Goal: Find specific page/section: Find specific page/section

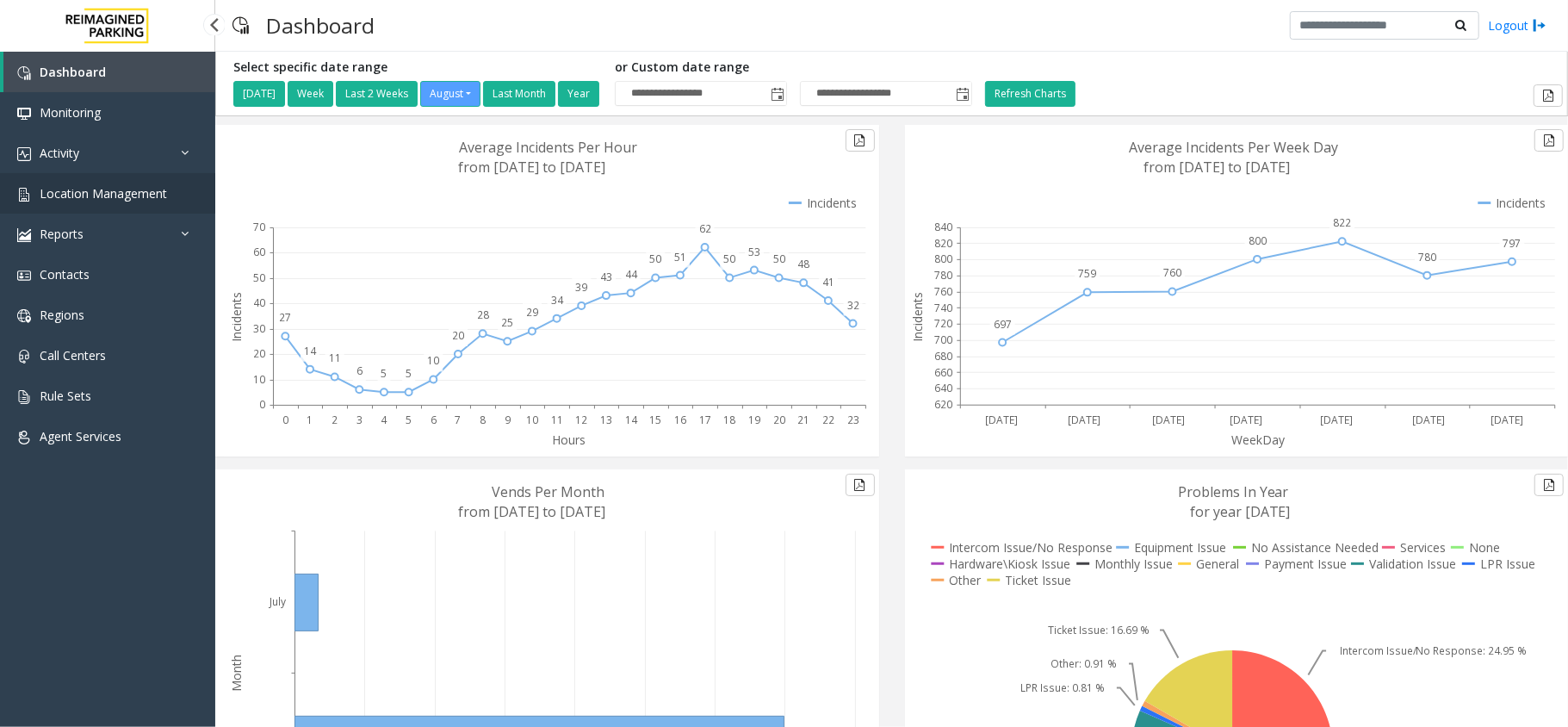
click at [105, 192] on span "Location Management" at bounding box center [104, 193] width 128 height 16
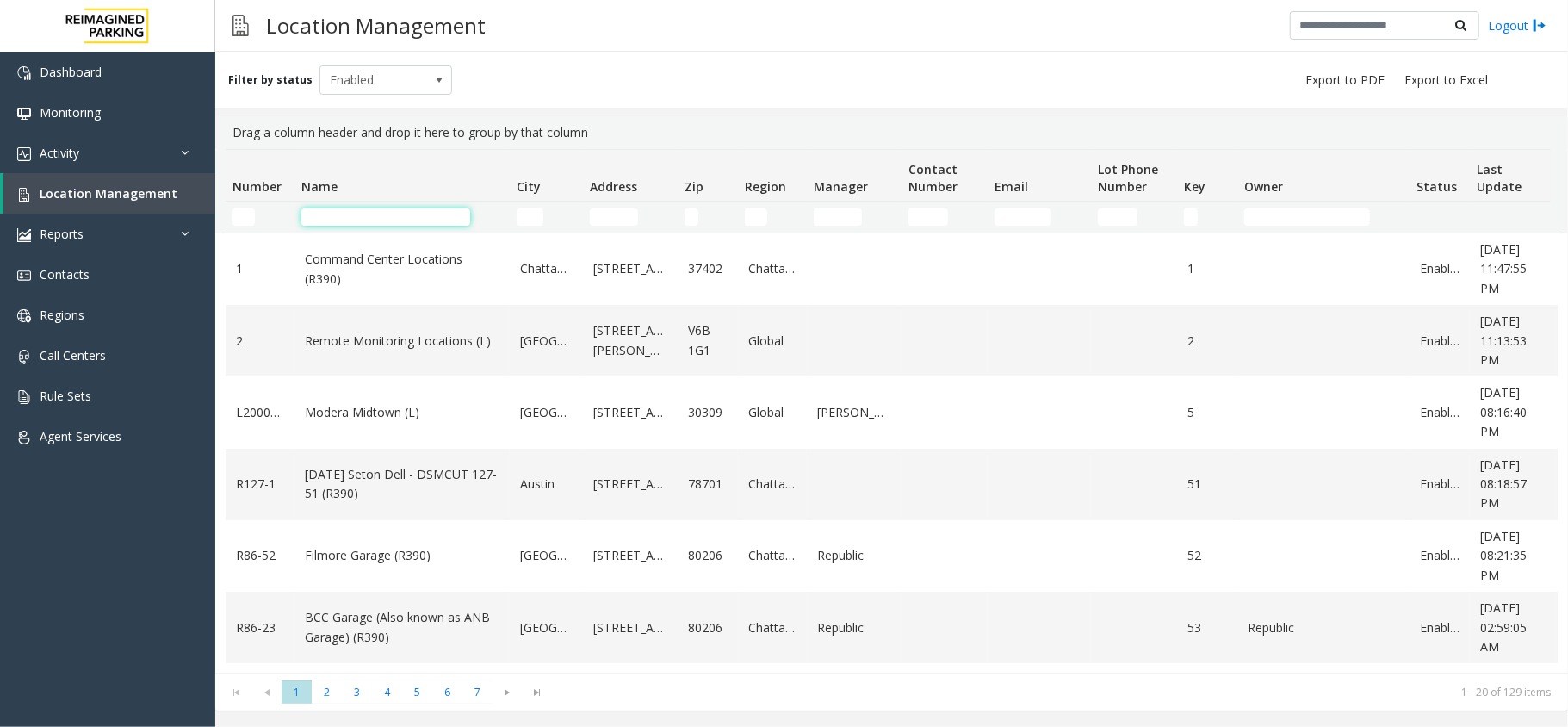
click at [321, 220] on input "Name Filter" at bounding box center [385, 216] width 169 height 17
click at [320, 215] on input "Name Filter" at bounding box center [385, 216] width 169 height 17
click at [338, 211] on input "Name Filter" at bounding box center [385, 216] width 169 height 17
click at [336, 211] on input "Name Filter" at bounding box center [385, 216] width 169 height 17
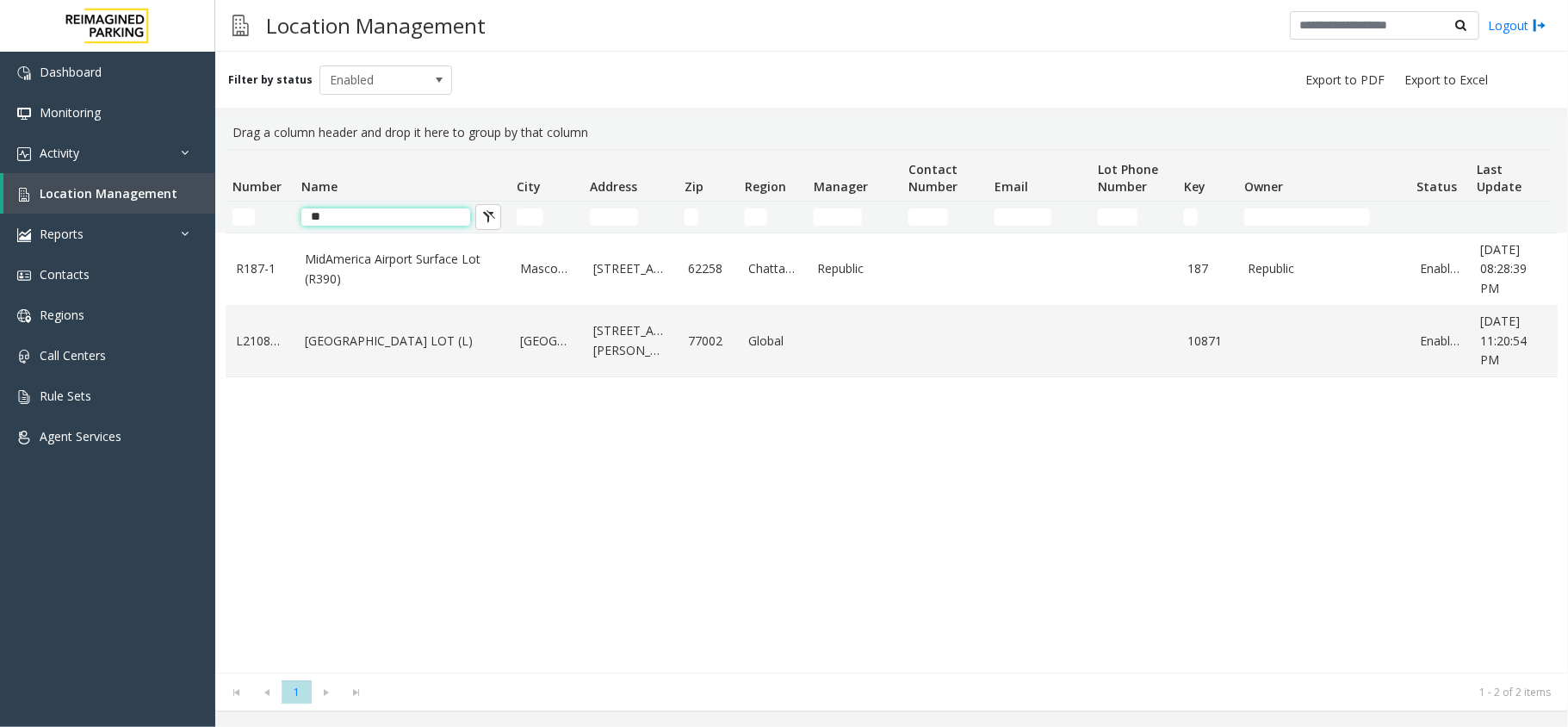
type input "*"
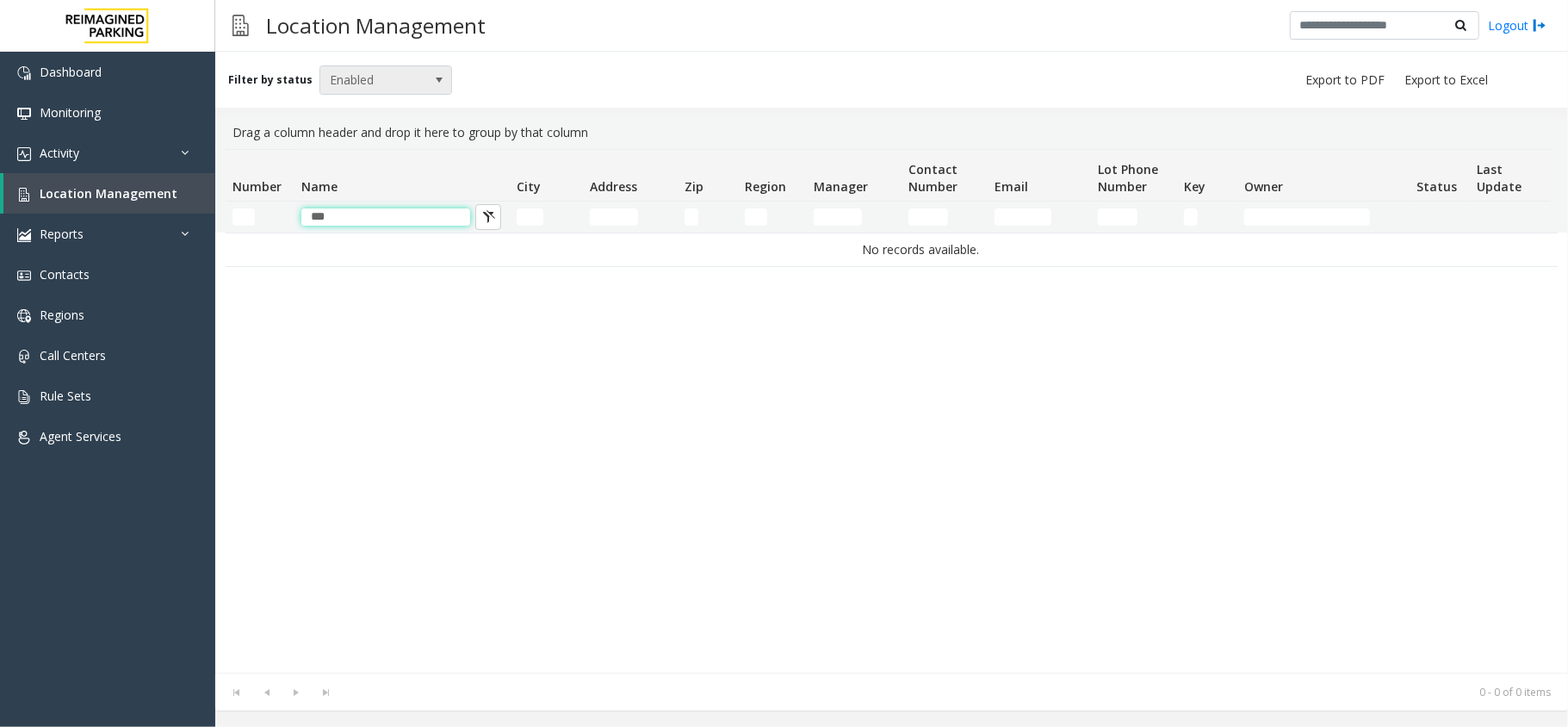
type input "***"
click at [428, 67] on span at bounding box center [439, 80] width 24 height 28
click at [390, 105] on li "All" at bounding box center [378, 109] width 129 height 23
click at [613, 215] on input "Address Filter" at bounding box center [613, 216] width 48 height 17
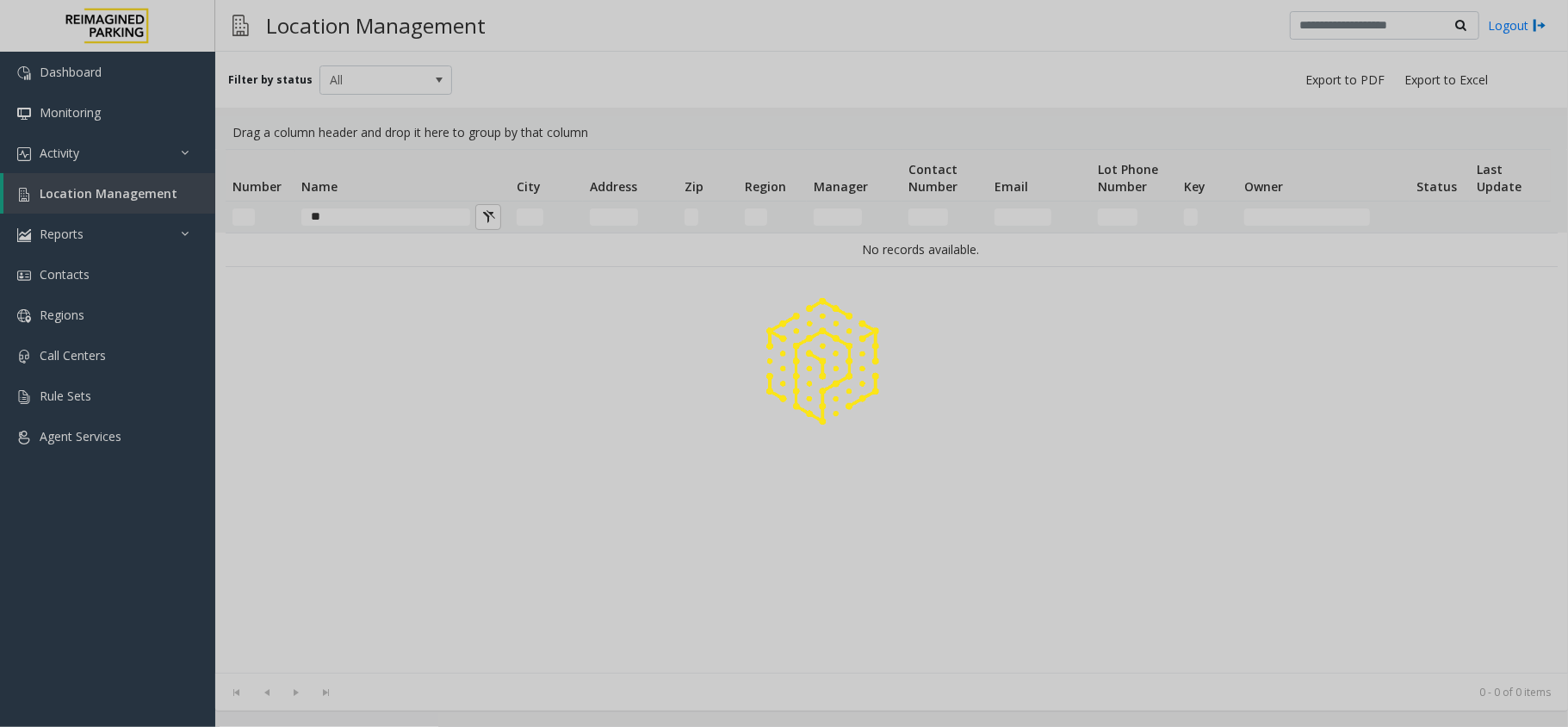
type input "*"
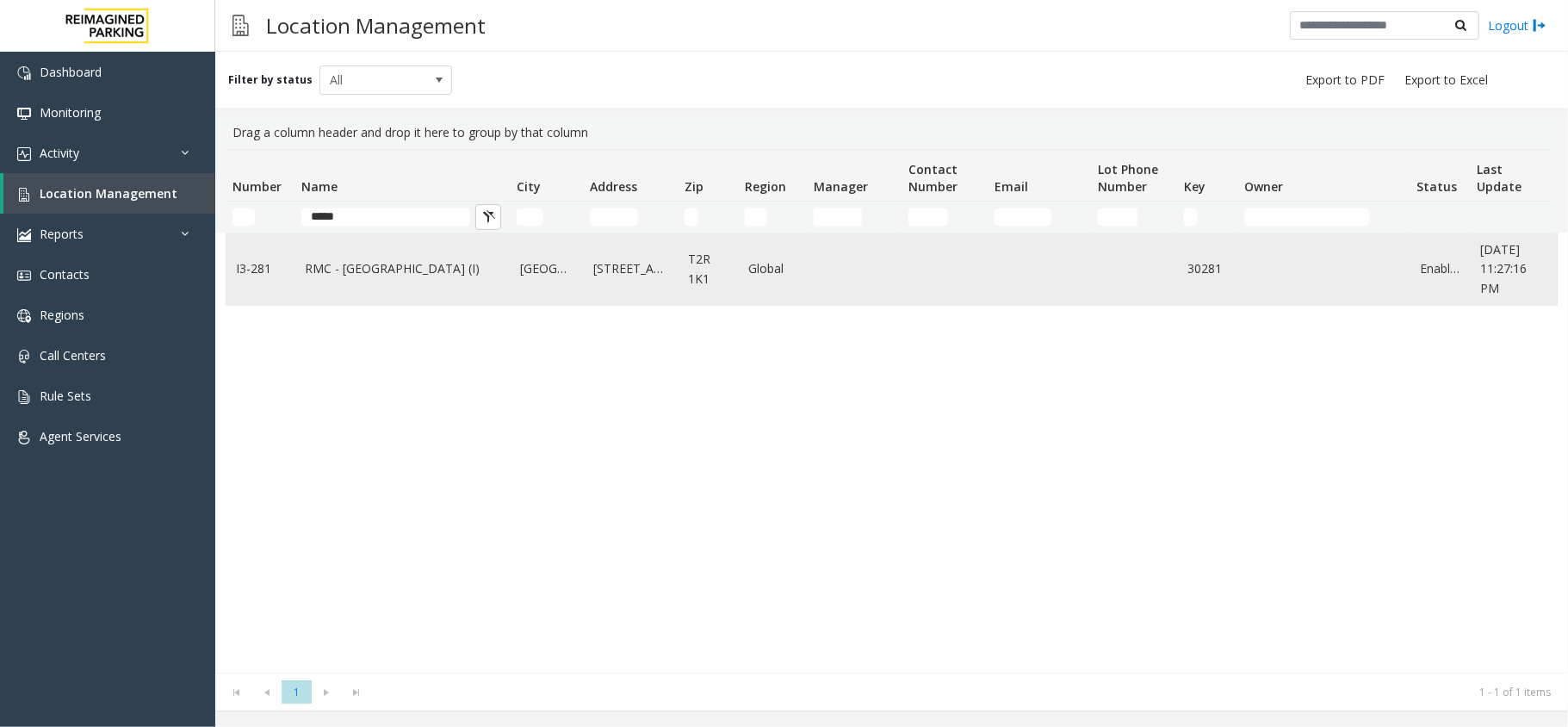
type input "*****"
click at [363, 273] on link "RMC - Mount Royal Village (I)" at bounding box center [402, 268] width 195 height 19
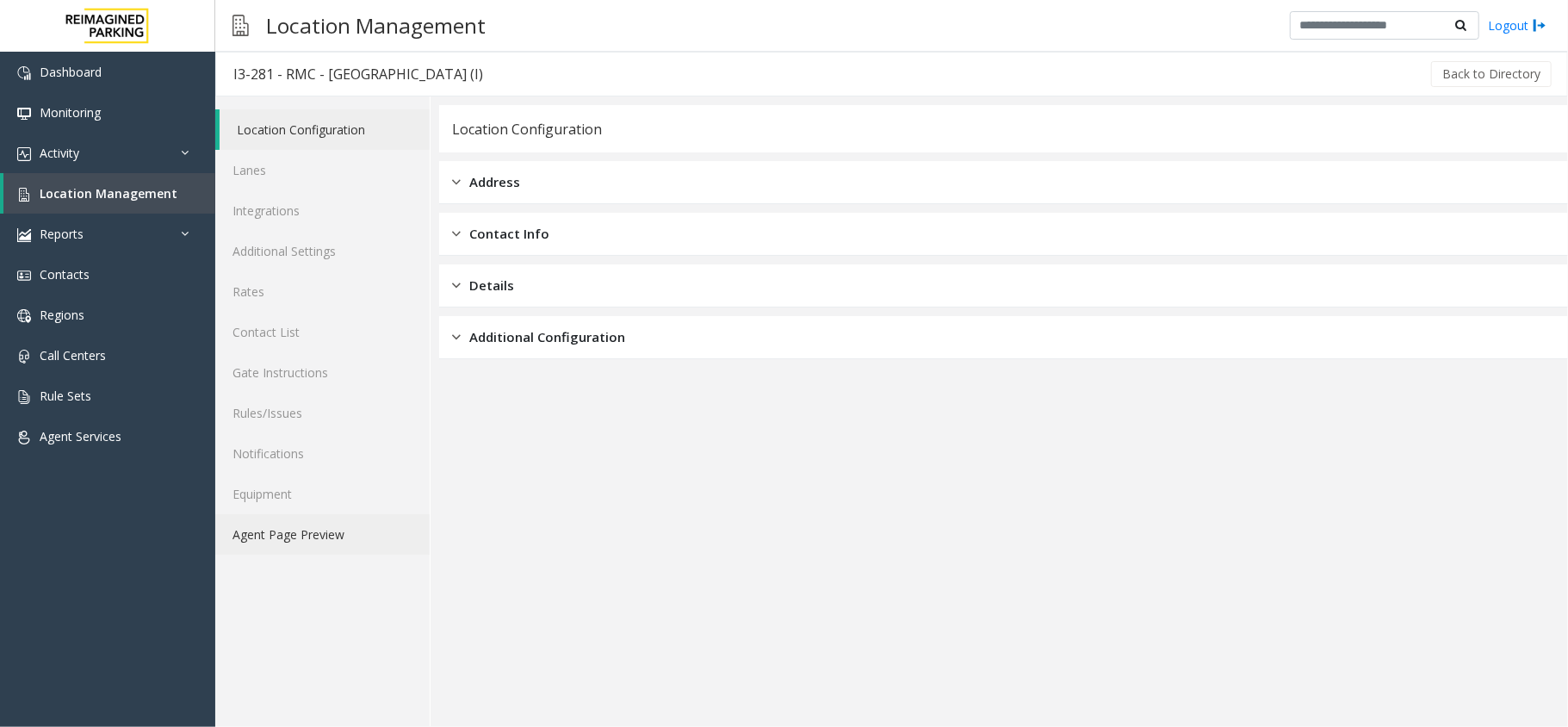
click at [286, 533] on link "Agent Page Preview" at bounding box center [322, 535] width 214 height 41
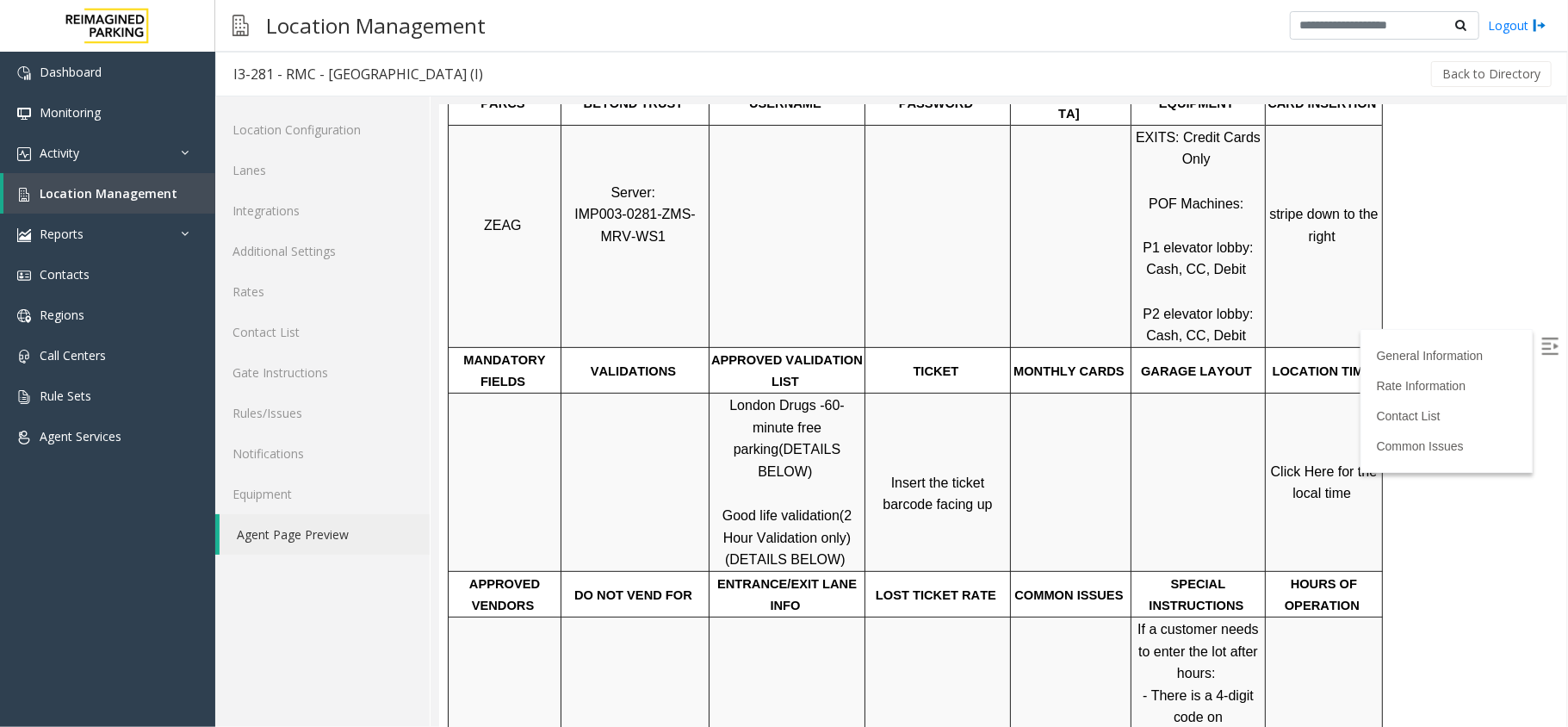
scroll to position [459, 0]
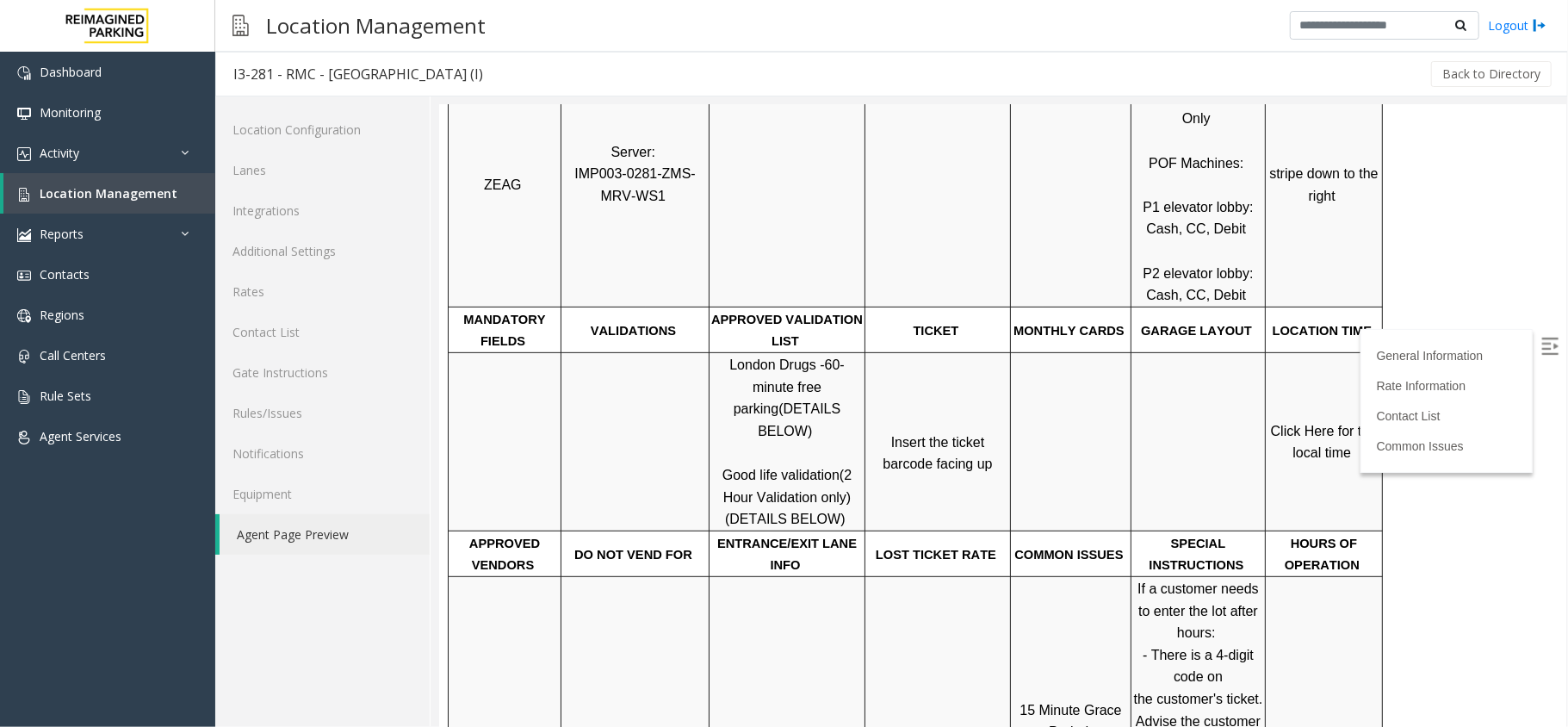
click at [1313, 423] on link "Click Here for the local time" at bounding box center [1326, 441] width 111 height 37
click at [243, 157] on link "Lanes" at bounding box center [322, 170] width 214 height 41
